Goal: Information Seeking & Learning: Learn about a topic

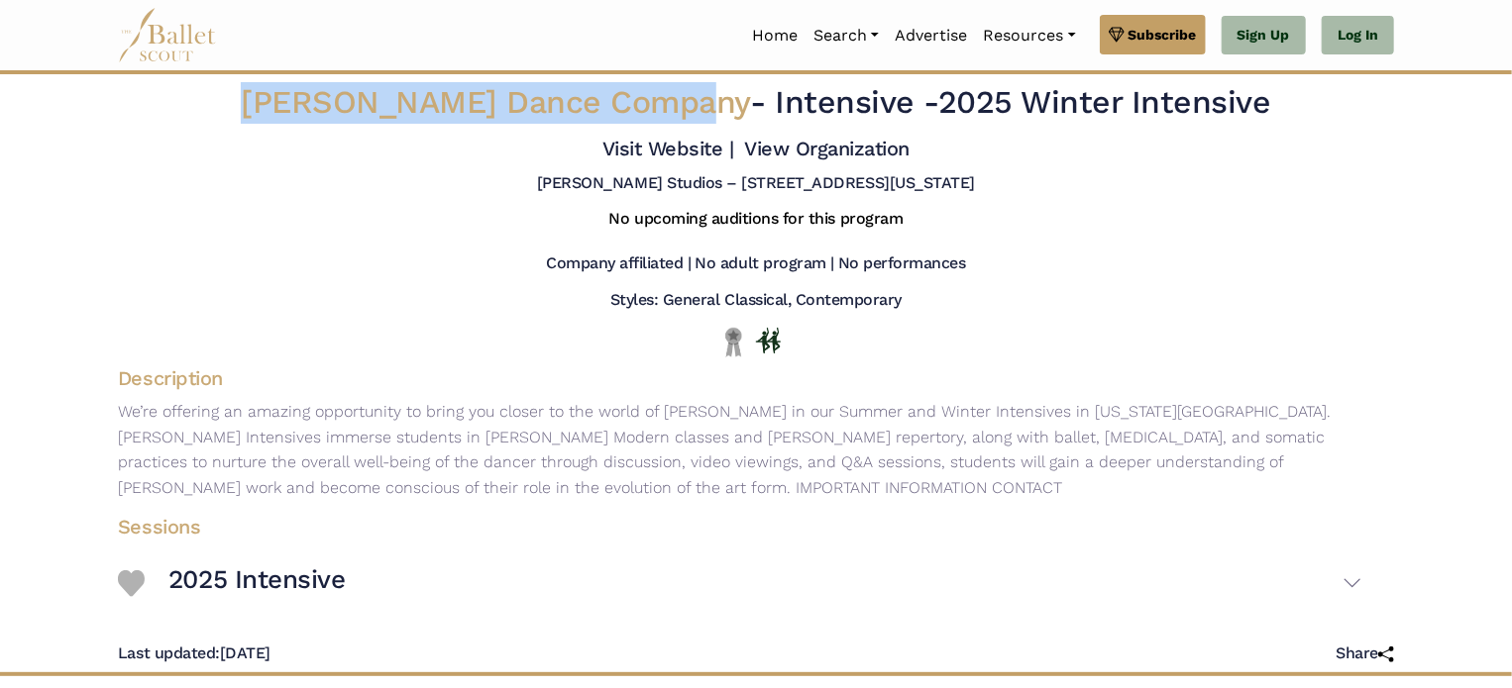
drag, startPoint x: 284, startPoint y: 90, endPoint x: 693, endPoint y: 95, distance: 409.1
click at [693, 95] on span "[PERSON_NAME] Dance Company" at bounding box center [495, 102] width 509 height 38
copy span "[PERSON_NAME] Dance Company"
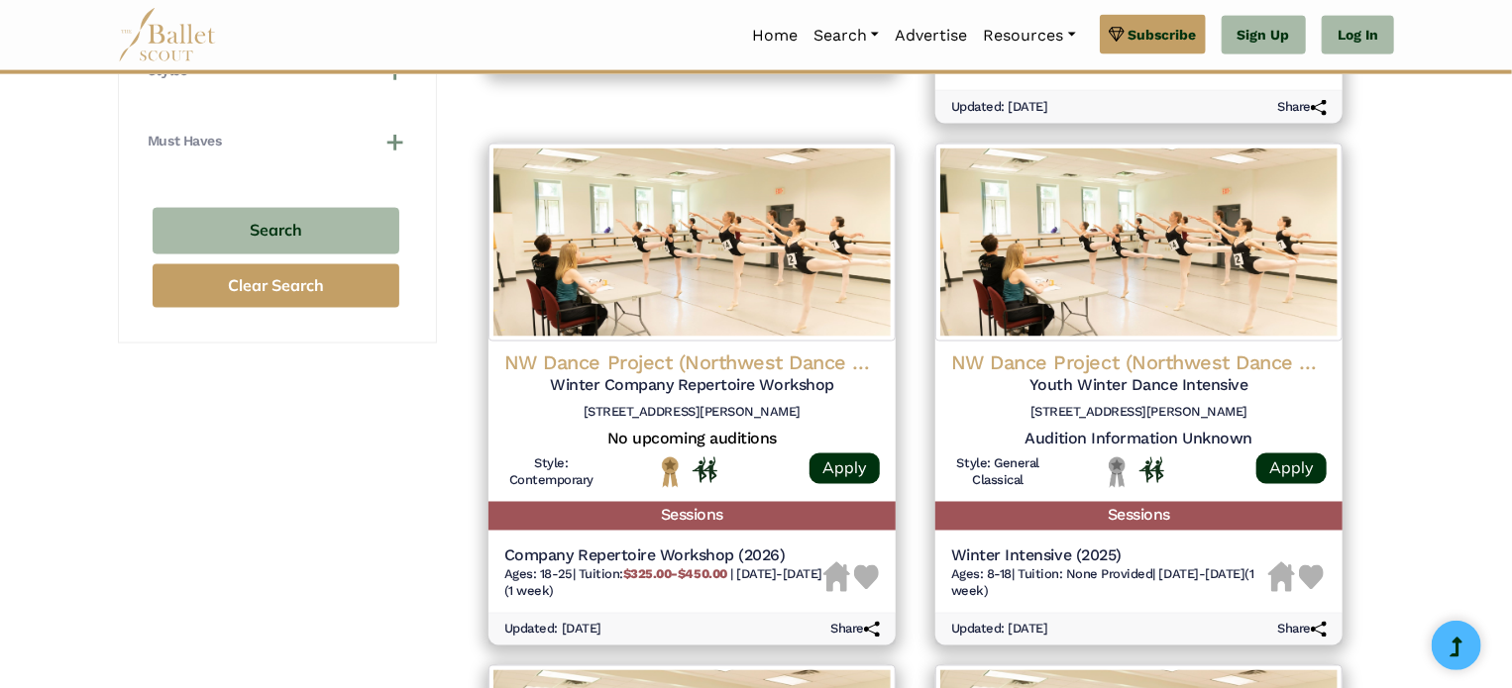
scroll to position [1486, 0]
